Goal: Transaction & Acquisition: Download file/media

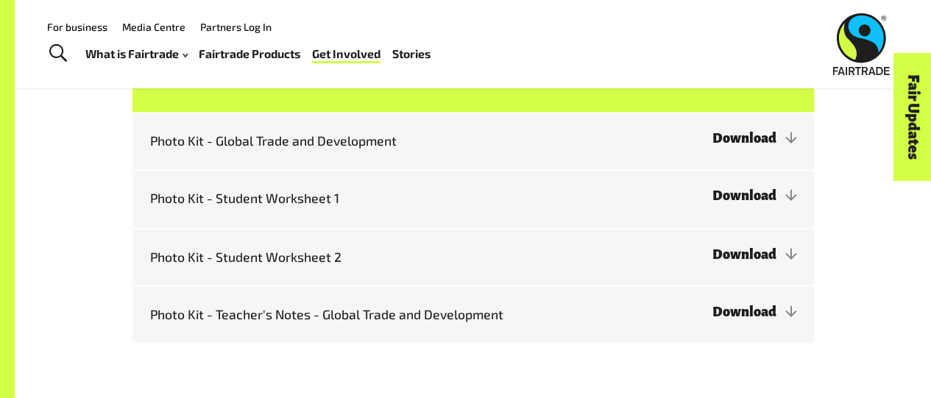
scroll to position [1171, 0]
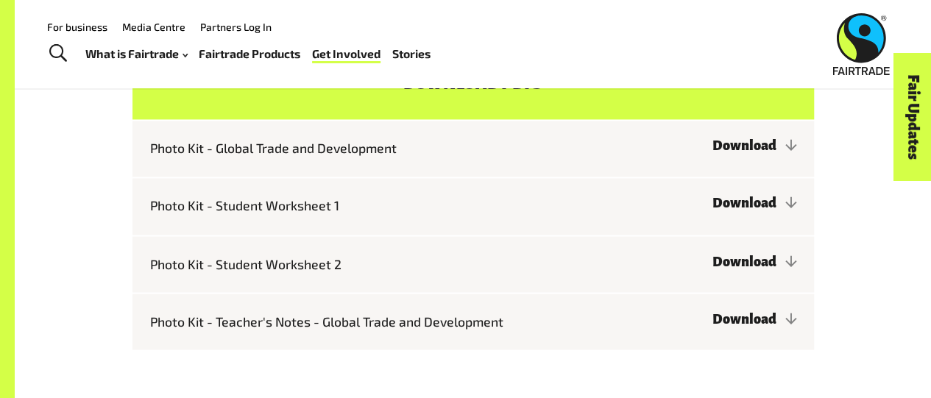
click at [787, 153] on div "Fair Updates" at bounding box center [830, 162] width 127 height 38
click at [755, 152] on link "Download" at bounding box center [754, 145] width 84 height 15
click at [735, 207] on link "Download" at bounding box center [754, 203] width 84 height 15
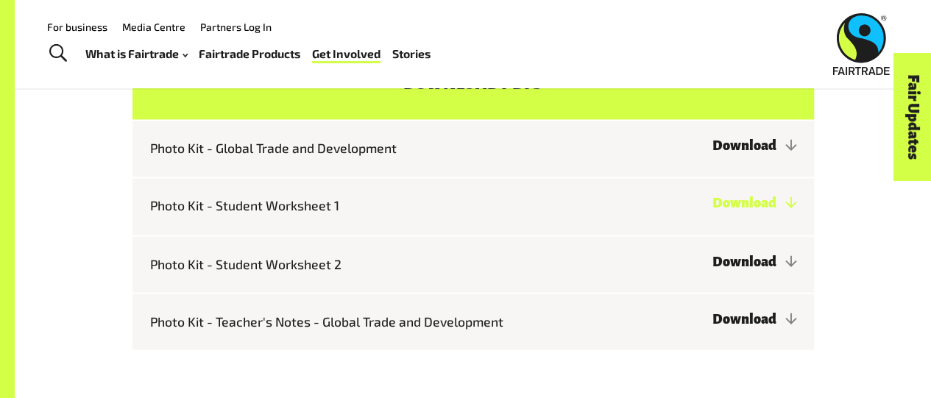
click at [735, 207] on link "Download" at bounding box center [754, 203] width 84 height 15
click at [735, 265] on link "Download" at bounding box center [754, 261] width 84 height 15
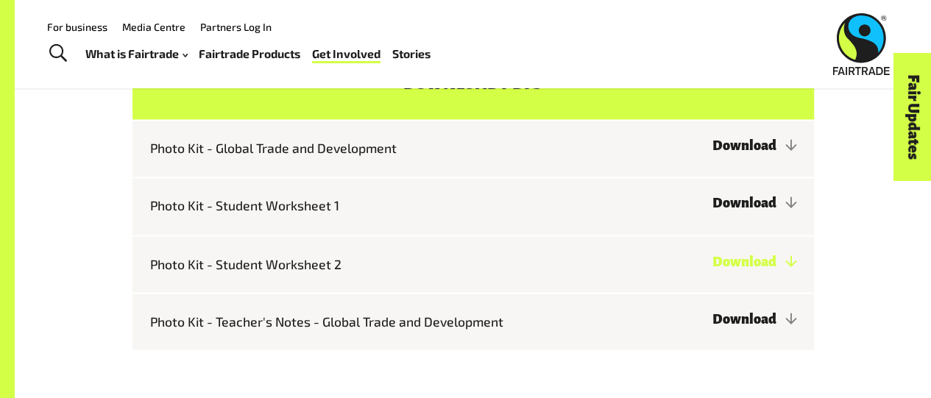
click at [735, 267] on link "Download" at bounding box center [754, 261] width 84 height 15
click at [735, 268] on link "Download" at bounding box center [754, 261] width 84 height 15
click at [735, 266] on link "Download" at bounding box center [754, 261] width 84 height 15
click at [734, 267] on link "Download" at bounding box center [754, 261] width 84 height 15
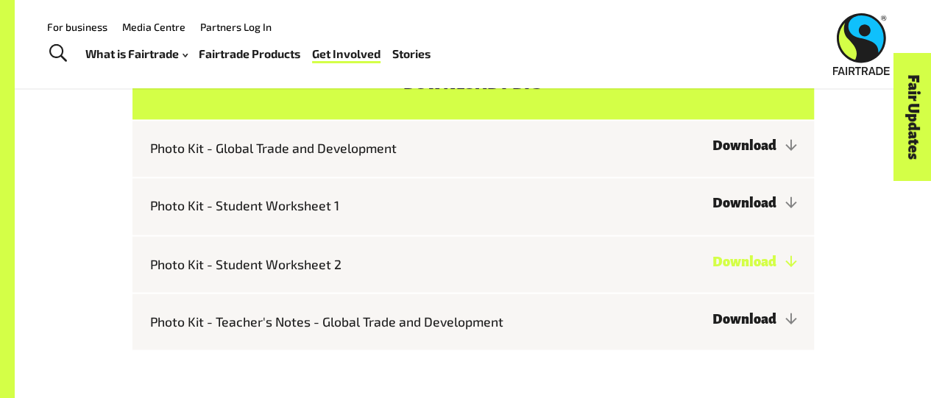
click at [734, 267] on link "Download" at bounding box center [754, 261] width 84 height 15
click at [759, 265] on link "Download" at bounding box center [754, 261] width 84 height 15
click at [758, 266] on link "Download" at bounding box center [754, 261] width 84 height 15
click at [712, 269] on link "Download" at bounding box center [754, 261] width 84 height 15
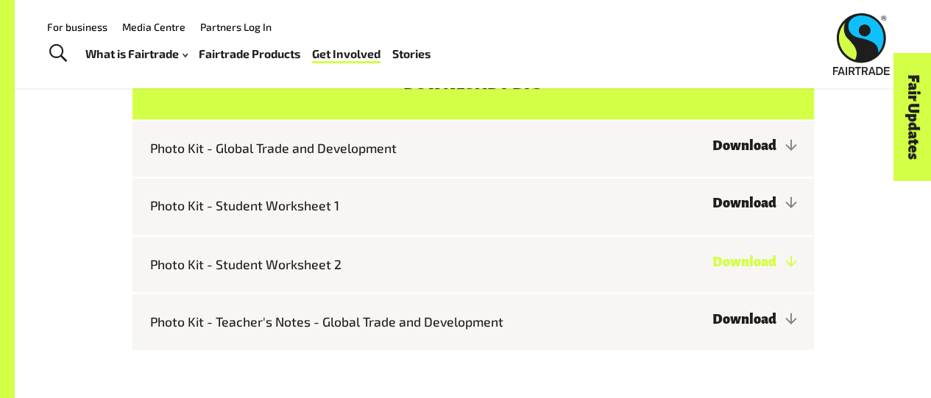
click at [761, 266] on link "Download" at bounding box center [754, 261] width 84 height 15
click at [761, 269] on link "Download" at bounding box center [754, 261] width 84 height 15
click at [760, 269] on link "Download" at bounding box center [754, 261] width 84 height 15
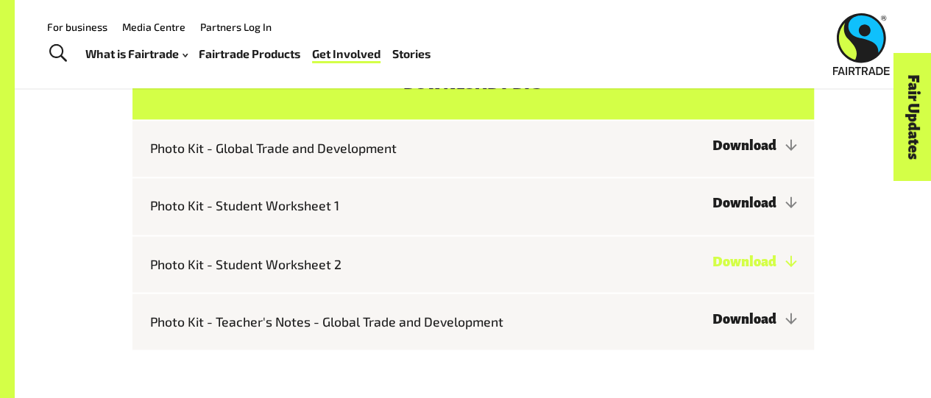
click at [760, 269] on link "Download" at bounding box center [754, 261] width 84 height 15
click at [758, 269] on link "Download" at bounding box center [754, 261] width 84 height 15
click at [759, 269] on link "Download" at bounding box center [754, 261] width 84 height 15
click at [756, 324] on link "Download" at bounding box center [754, 318] width 84 height 15
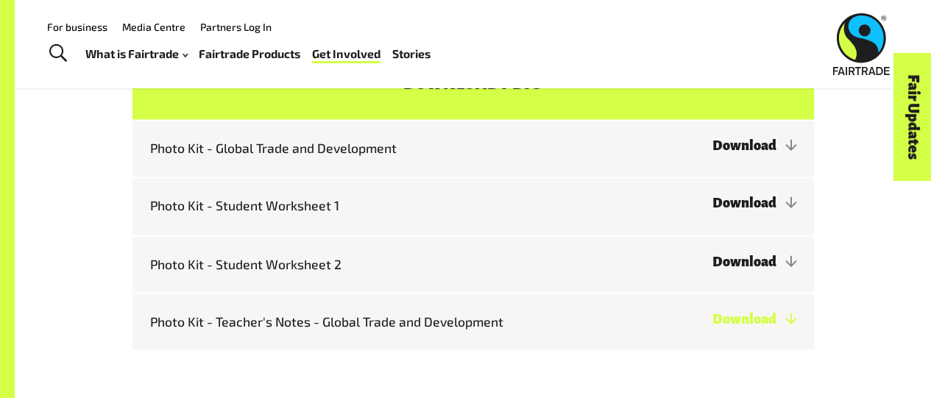
click at [753, 326] on link "Download" at bounding box center [754, 318] width 84 height 15
click at [753, 324] on link "Download" at bounding box center [754, 318] width 84 height 15
click at [752, 326] on link "Download" at bounding box center [754, 318] width 84 height 15
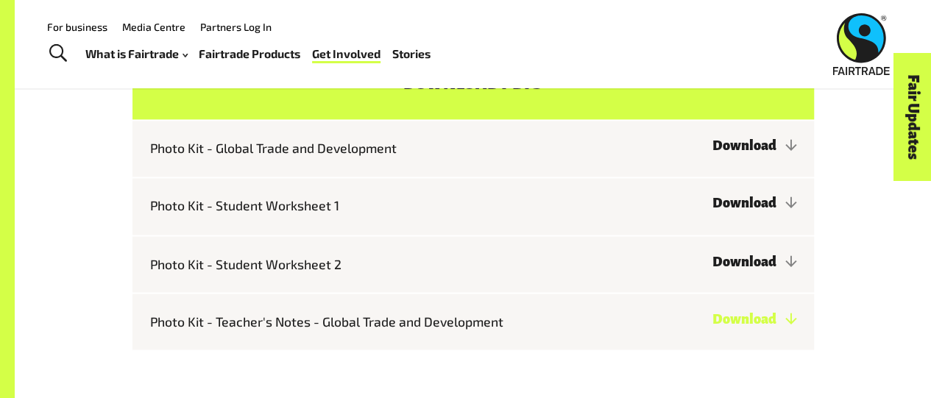
click at [751, 326] on link "Download" at bounding box center [754, 318] width 84 height 15
click at [748, 326] on link "Download" at bounding box center [754, 318] width 84 height 15
click at [764, 323] on link "Download" at bounding box center [754, 318] width 84 height 15
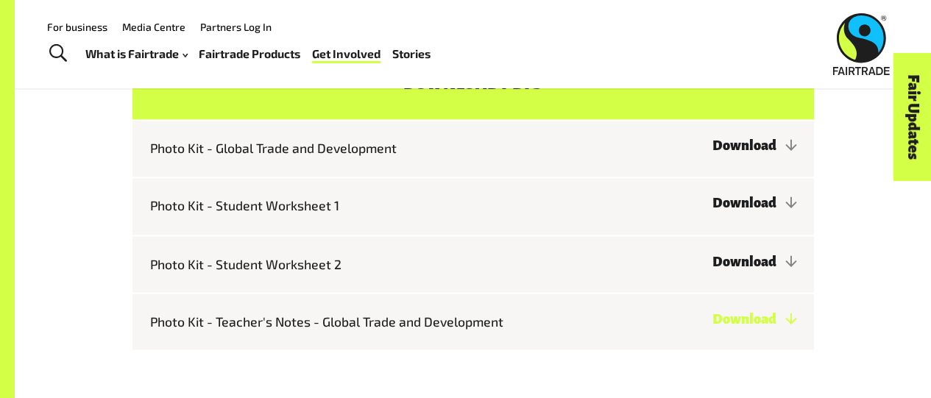
click at [712, 326] on link "Download" at bounding box center [754, 318] width 84 height 15
click at [767, 325] on link "Download" at bounding box center [754, 318] width 84 height 15
click at [766, 325] on link "Download" at bounding box center [754, 318] width 84 height 15
click at [766, 326] on link "Download" at bounding box center [754, 318] width 84 height 15
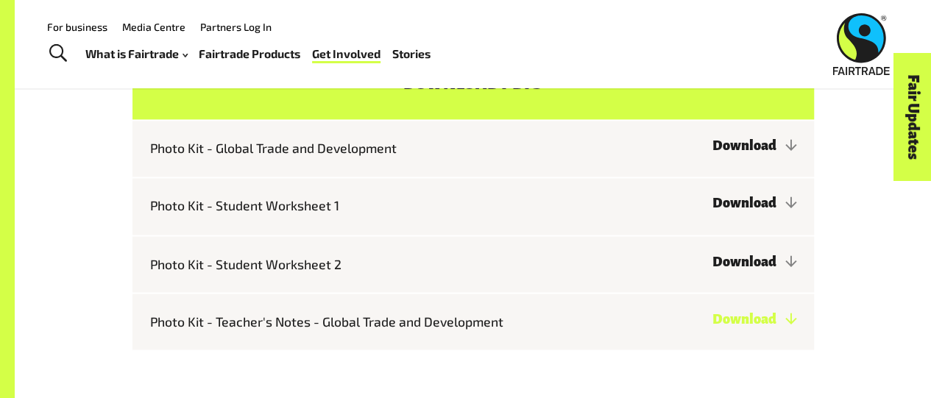
click at [766, 326] on link "Download" at bounding box center [754, 318] width 84 height 15
click at [787, 326] on link "Download" at bounding box center [754, 318] width 84 height 15
click at [763, 324] on link "Download" at bounding box center [754, 318] width 84 height 15
click at [761, 326] on link "Download" at bounding box center [754, 318] width 84 height 15
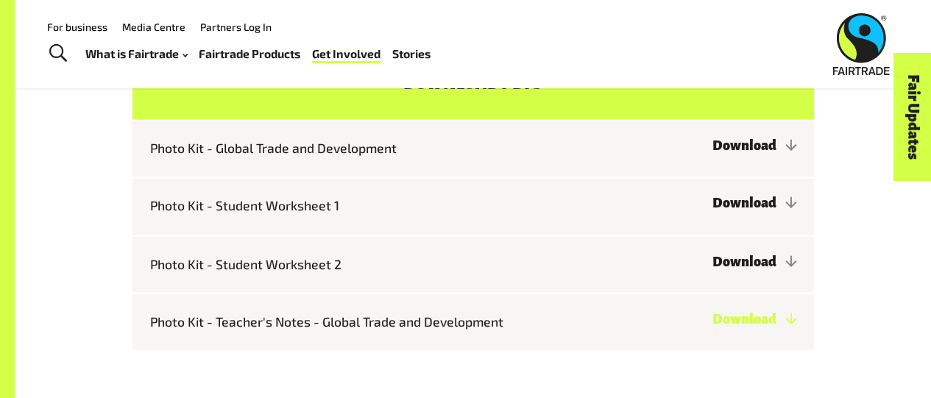
click at [763, 324] on link "Download" at bounding box center [754, 318] width 84 height 15
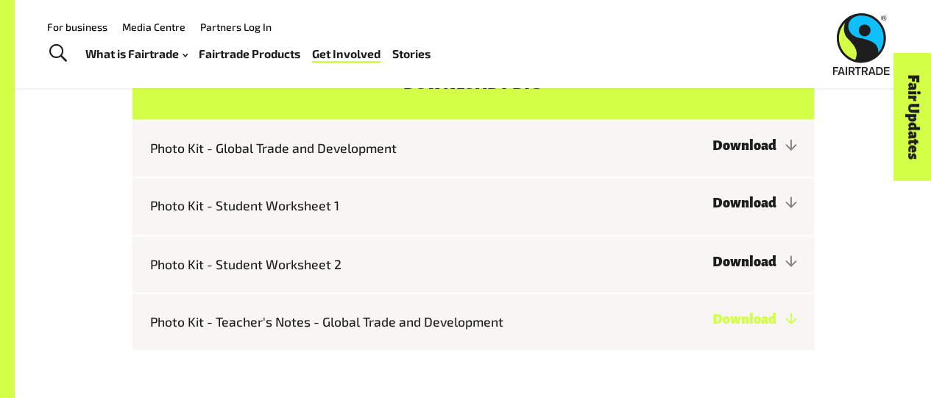
click at [763, 324] on link "Download" at bounding box center [754, 318] width 84 height 15
click at [712, 320] on link "Download" at bounding box center [754, 318] width 84 height 15
click at [712, 322] on link "Download" at bounding box center [754, 318] width 84 height 15
click at [712, 323] on link "Download" at bounding box center [754, 318] width 84 height 15
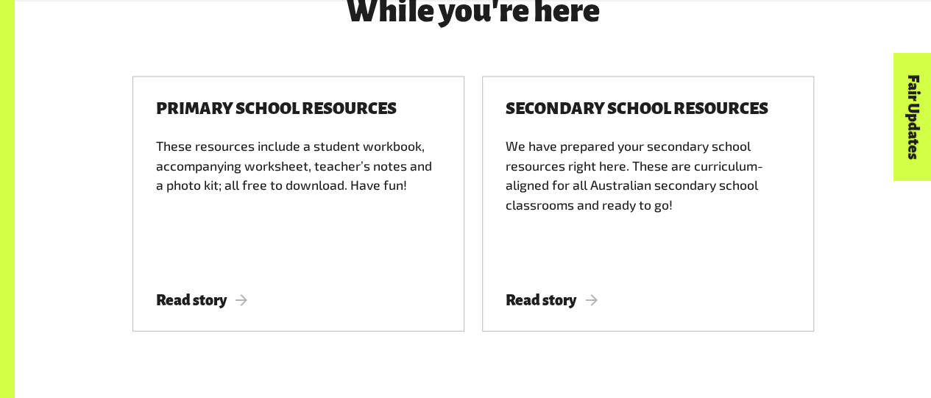
scroll to position [1632, 0]
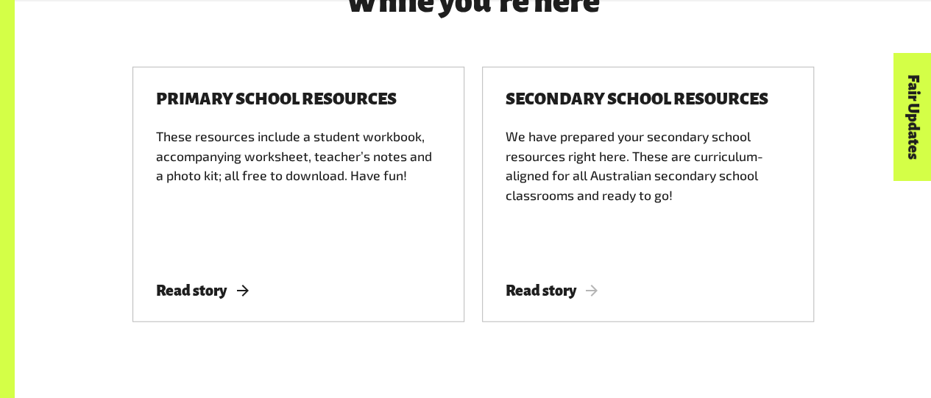
click at [221, 299] on span "Read story" at bounding box center [202, 291] width 92 height 16
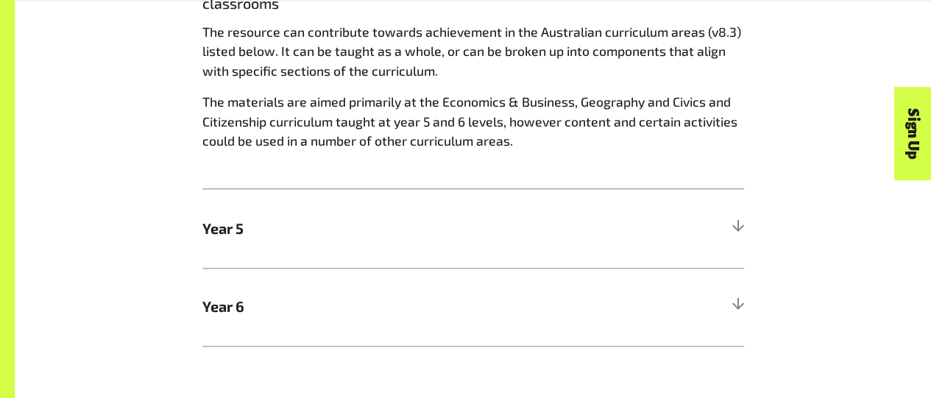
scroll to position [843, 0]
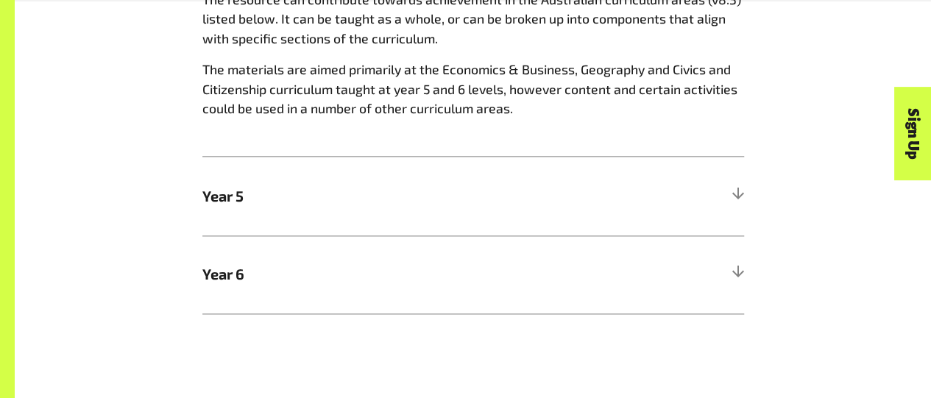
click at [737, 279] on div at bounding box center [737, 274] width 13 height 13
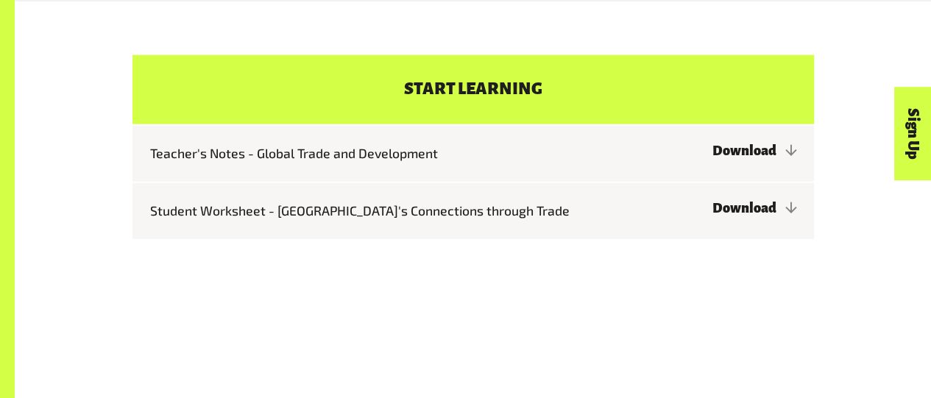
scroll to position [1722, 0]
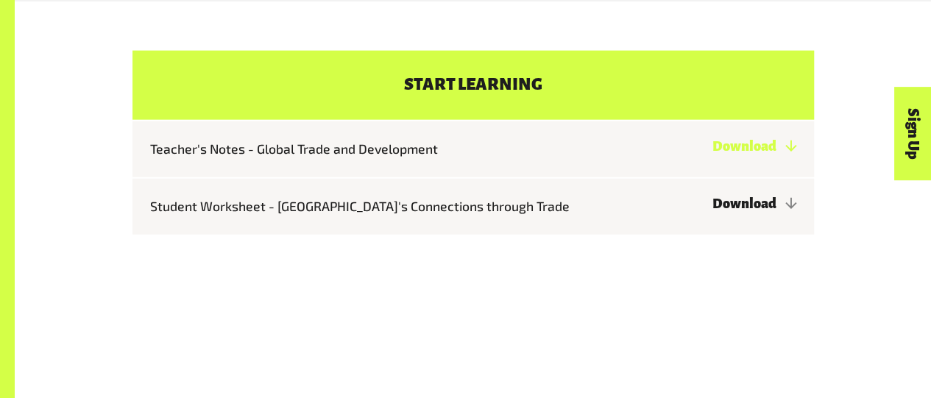
click at [789, 153] on link "Download" at bounding box center [754, 146] width 84 height 15
click at [778, 210] on link "Download" at bounding box center [754, 203] width 84 height 15
click at [779, 210] on link "Download" at bounding box center [754, 203] width 84 height 15
click at [775, 207] on link "Download" at bounding box center [754, 203] width 84 height 15
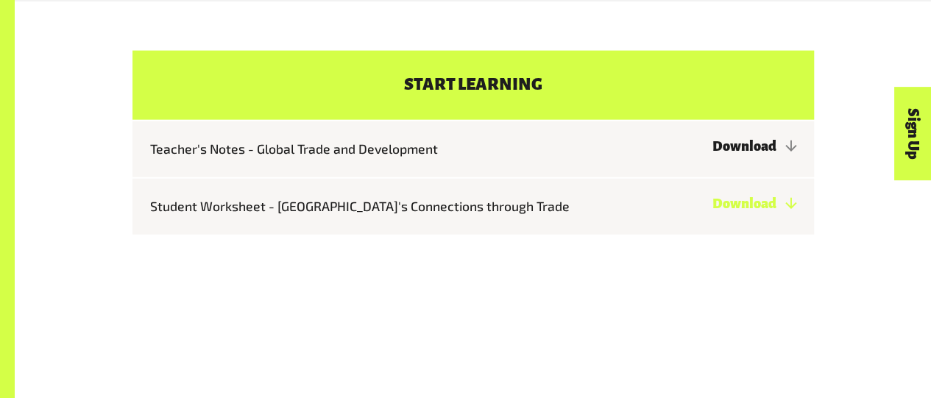
click at [774, 207] on link "Download" at bounding box center [754, 203] width 84 height 15
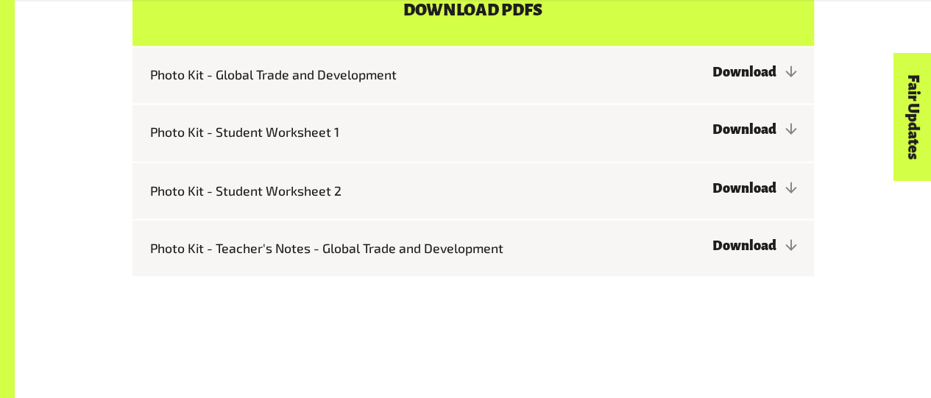
scroll to position [1248, 0]
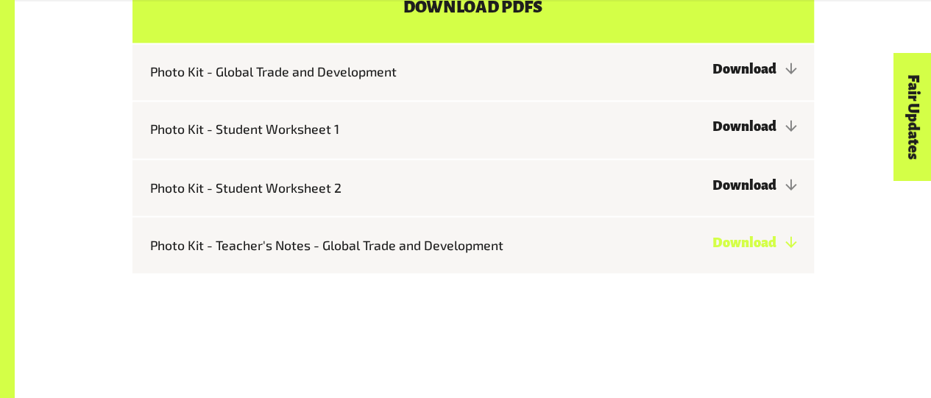
click at [723, 245] on link "Download" at bounding box center [754, 242] width 84 height 15
click at [729, 191] on link "Download" at bounding box center [754, 184] width 84 height 15
